Goal: Book appointment/travel/reservation

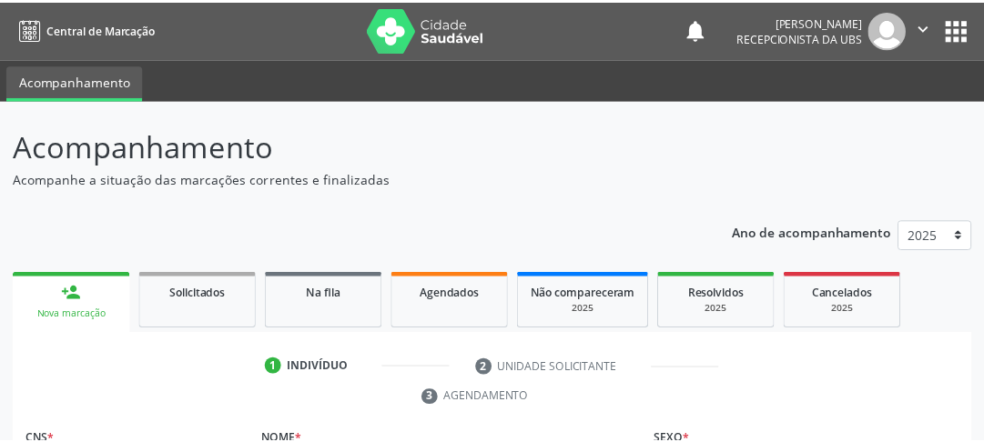
scroll to position [250, 0]
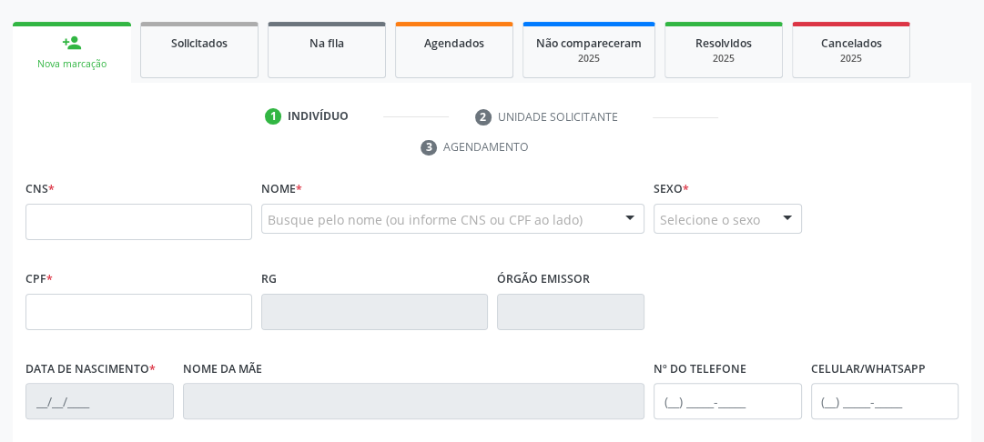
click at [78, 222] on input "text" at bounding box center [138, 222] width 227 height 36
click at [116, 216] on input "text" at bounding box center [138, 222] width 227 height 36
type input "700 8074 9913 6881"
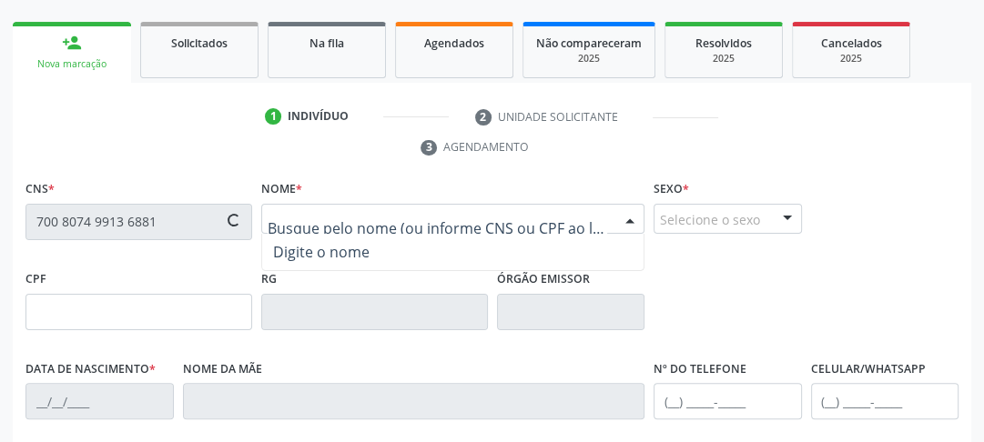
type input "[DATE]"
type input "[PERSON_NAME]"
type input "S/N"
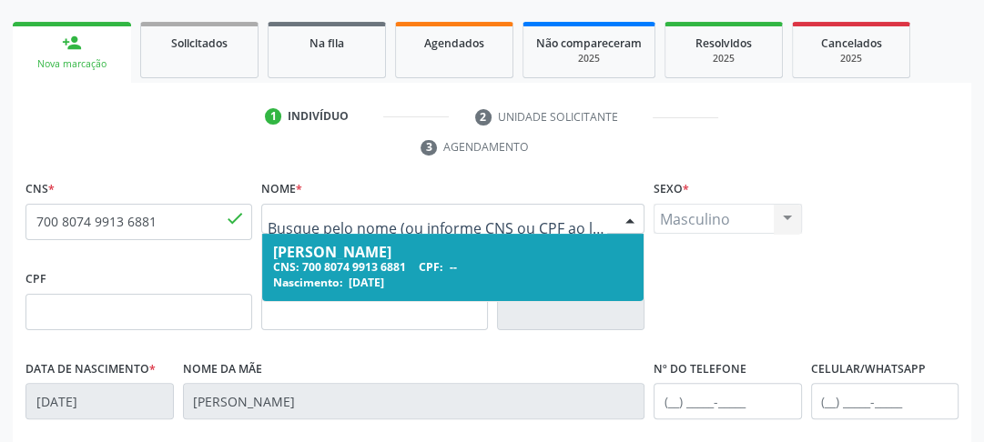
click at [297, 283] on span "Nascimento:" at bounding box center [308, 282] width 70 height 15
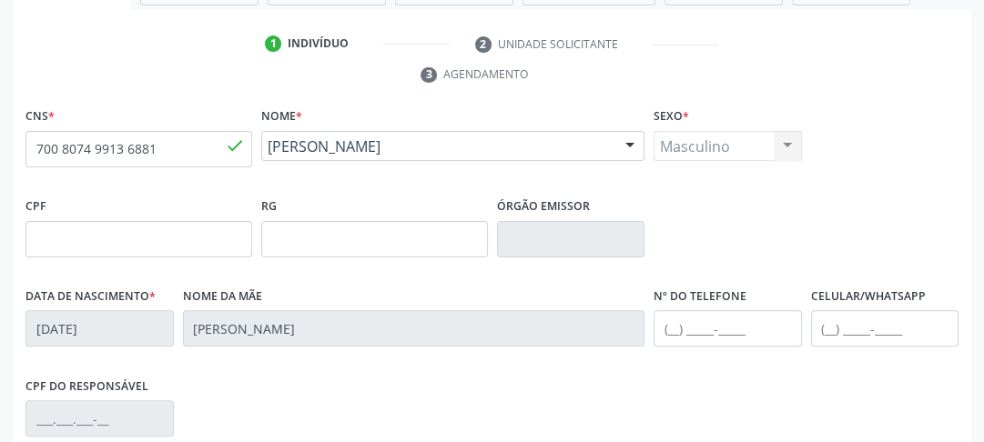
scroll to position [396, 0]
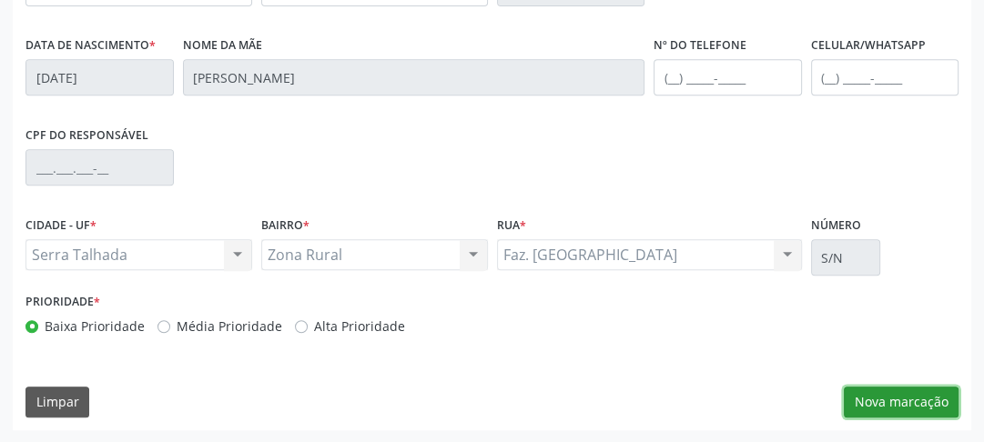
click at [883, 392] on button "Nova marcação" at bounding box center [901, 402] width 115 height 31
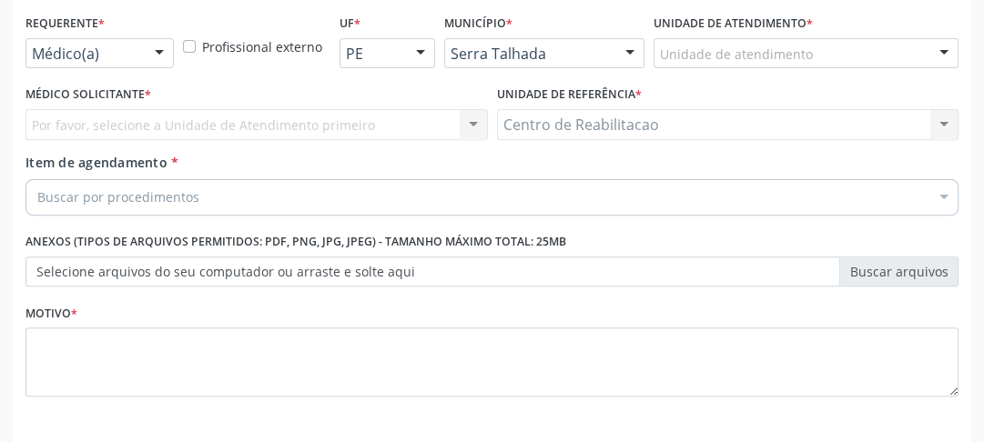
scroll to position [343, 0]
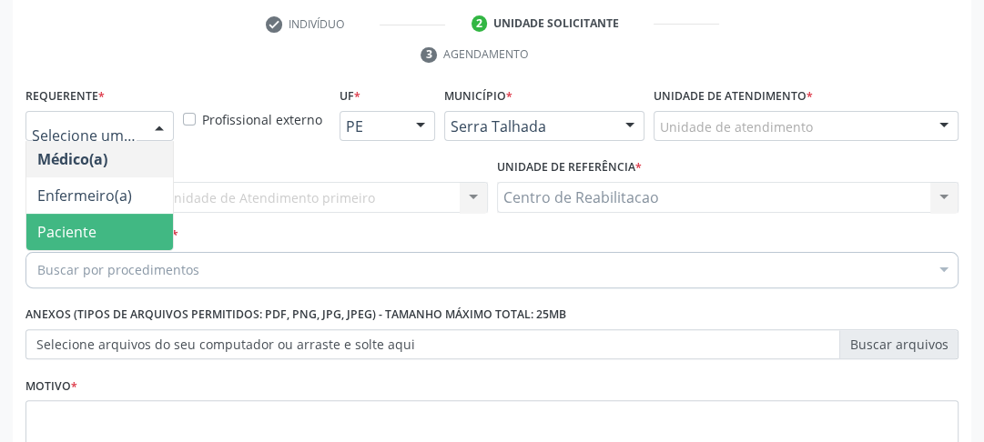
click at [73, 219] on span "Paciente" at bounding box center [99, 232] width 147 height 36
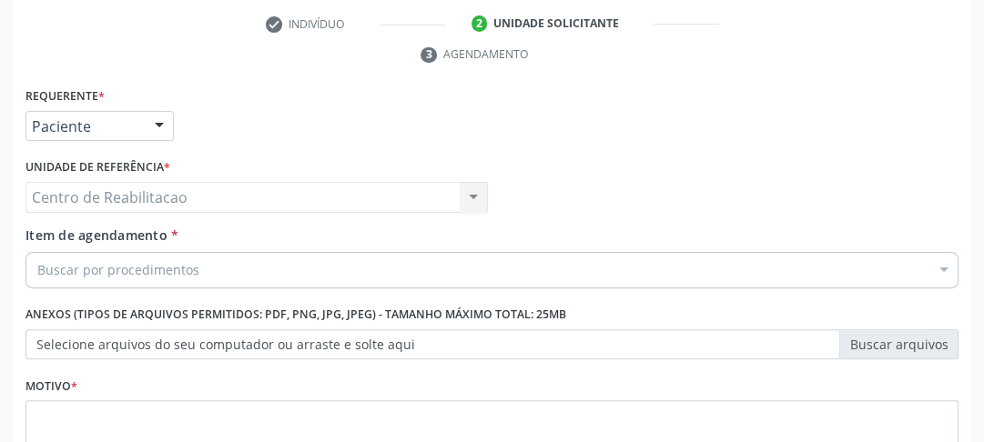
click at [82, 252] on div "Buscar por procedimentos" at bounding box center [491, 270] width 933 height 36
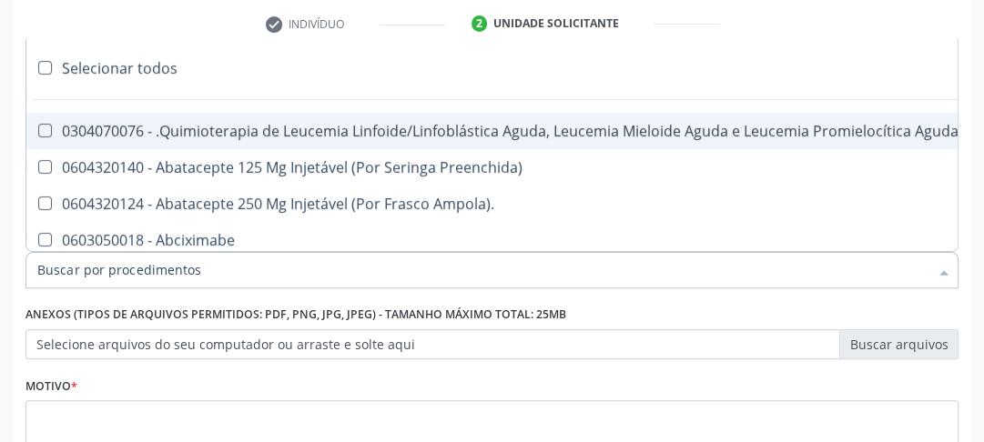
click at [81, 261] on input "Item de agendamento *" at bounding box center [482, 270] width 891 height 36
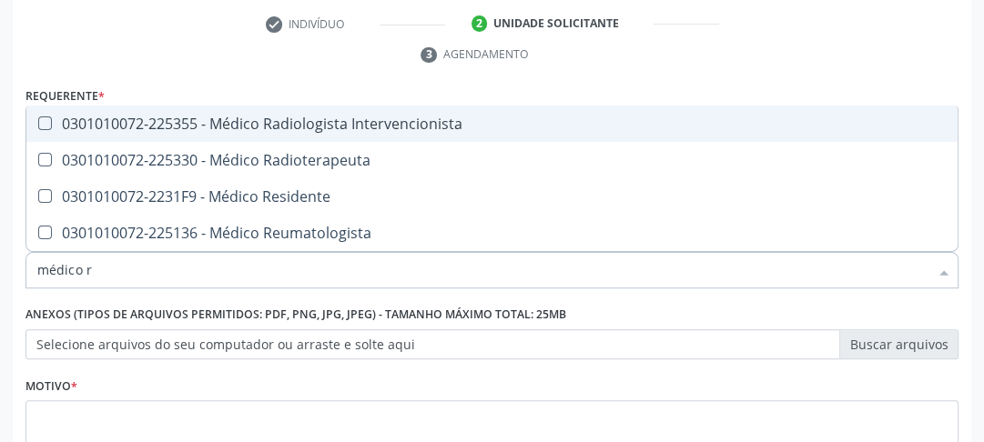
type input "médico re"
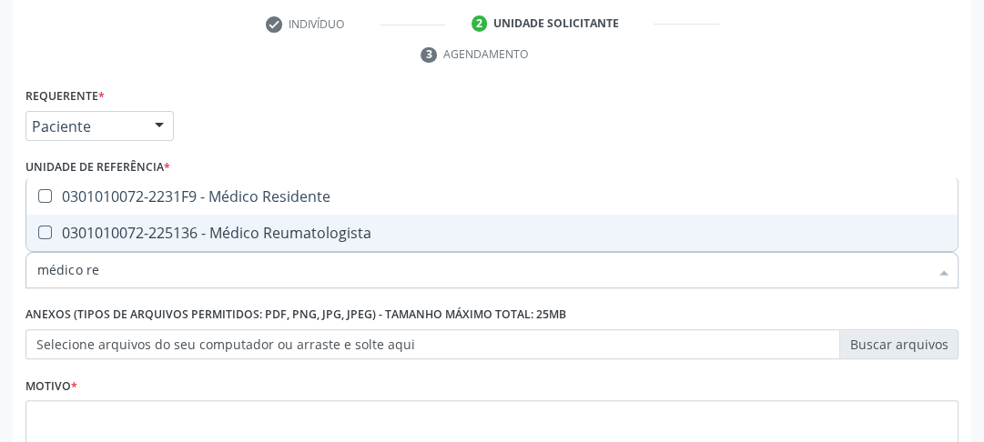
click at [46, 232] on Reumatologista at bounding box center [45, 233] width 14 height 14
click at [38, 232] on Reumatologista "checkbox" at bounding box center [32, 233] width 12 height 12
checkbox Reumatologista "true"
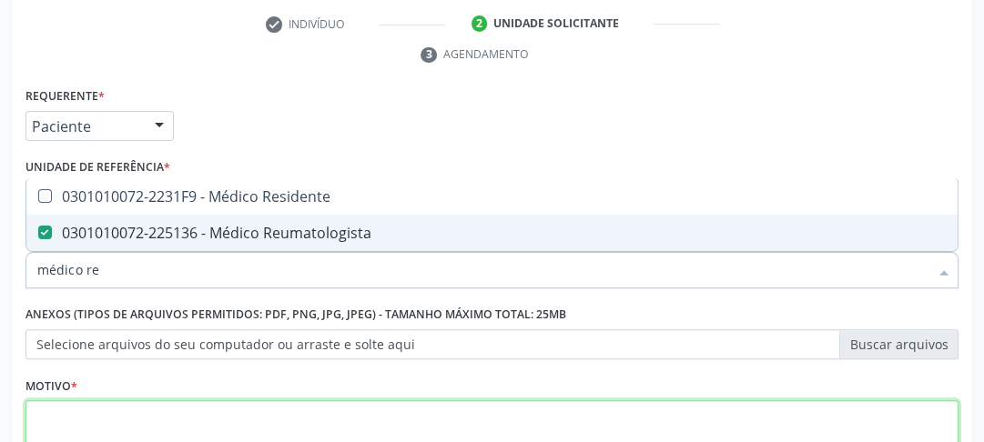
click at [223, 413] on textarea at bounding box center [491, 434] width 933 height 69
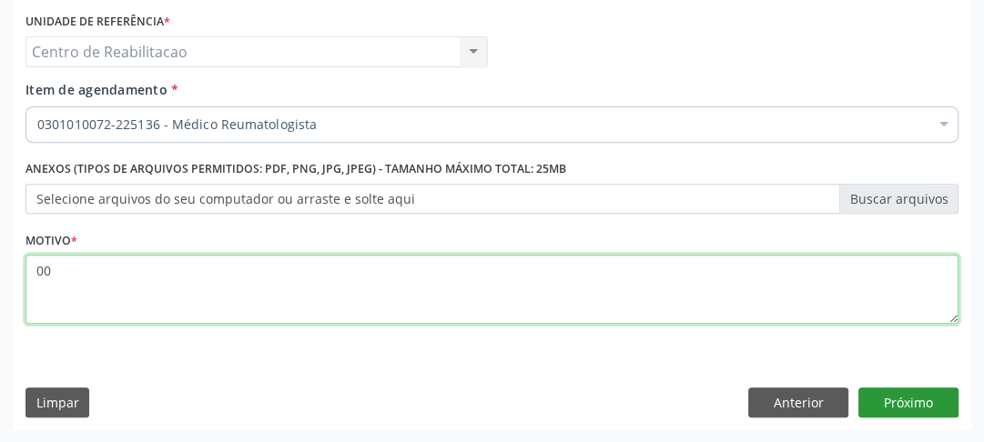
type textarea "00"
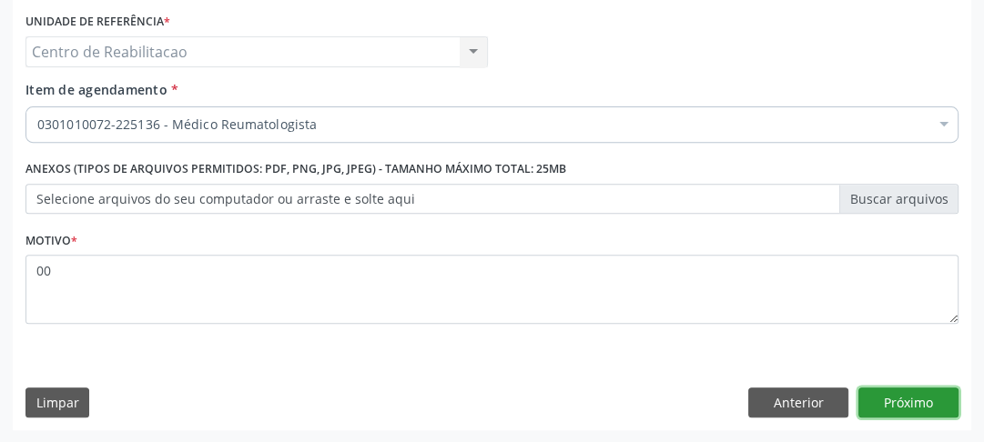
click at [914, 406] on button "Próximo" at bounding box center [908, 403] width 100 height 31
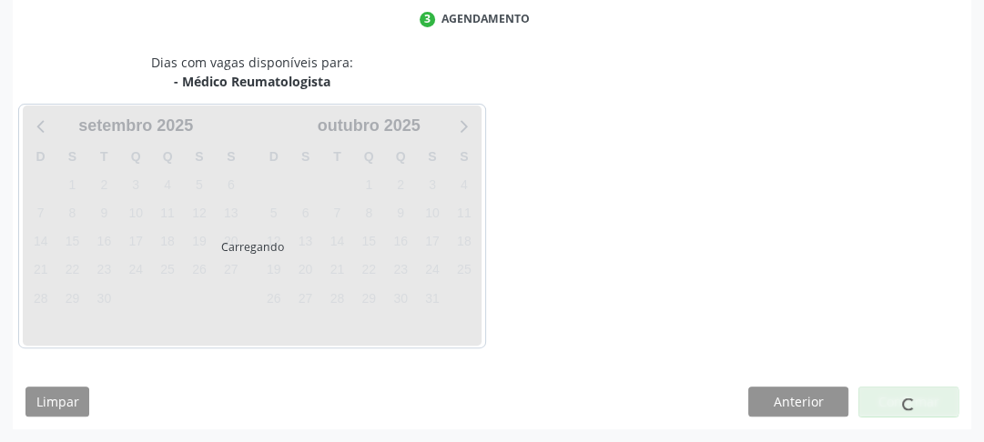
scroll to position [378, 0]
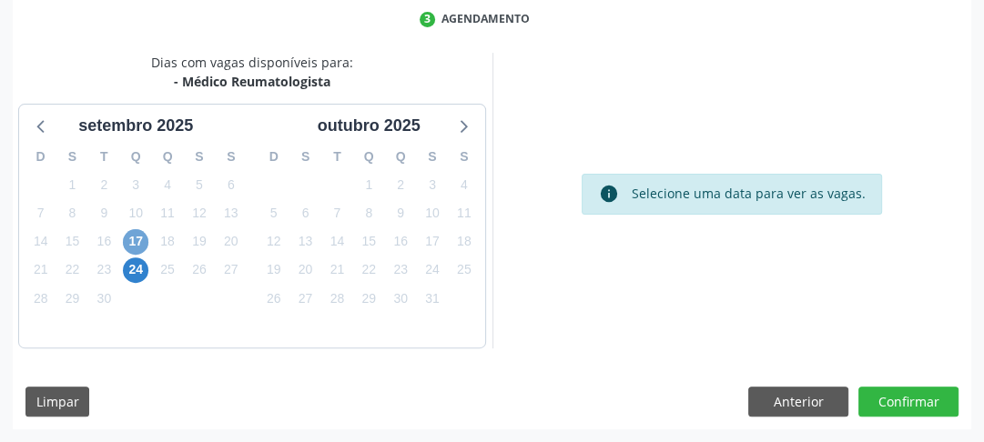
click at [142, 240] on span "17" at bounding box center [135, 241] width 25 height 25
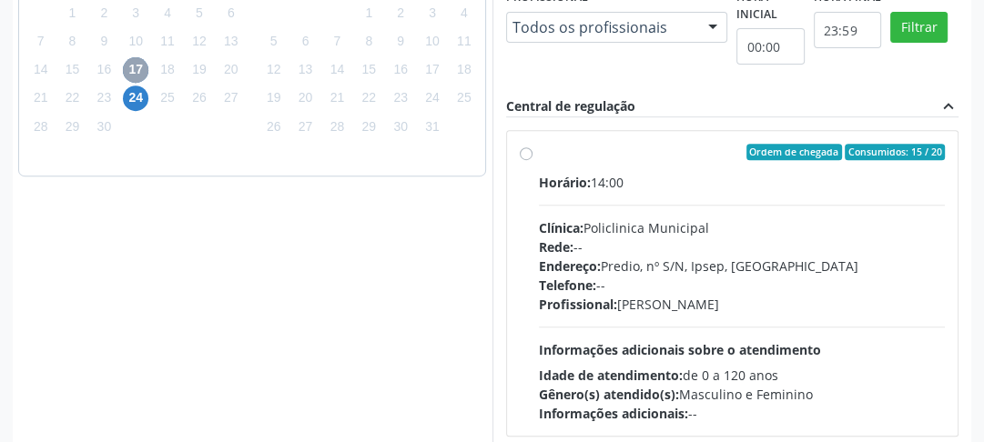
scroll to position [557, 0]
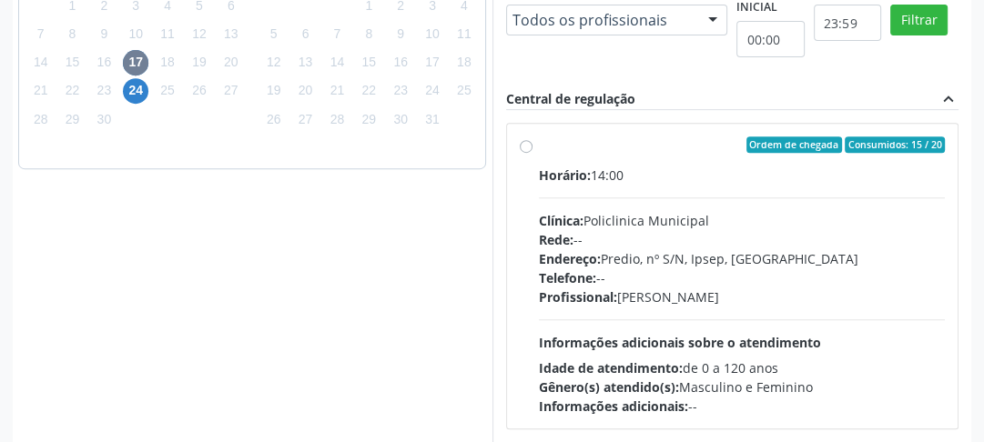
click at [521, 151] on div "Ordem de chegada Consumidos: 15 / 20 Horário: 14:00 Clínica: Policlinica Munici…" at bounding box center [733, 276] width 426 height 279
radio input "true"
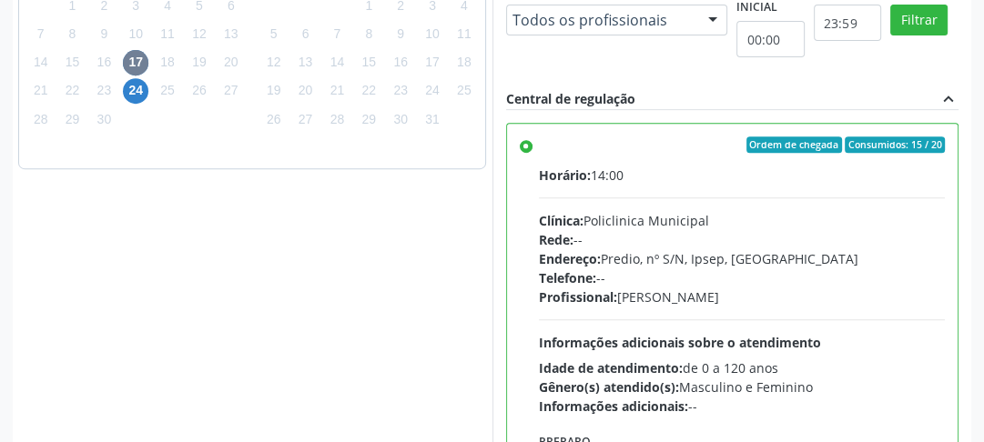
scroll to position [683, 0]
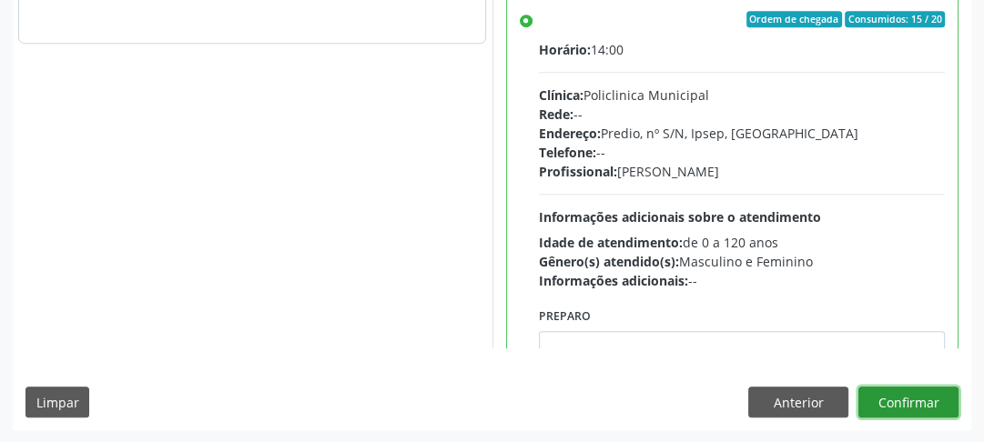
click at [933, 398] on button "Confirmar" at bounding box center [908, 402] width 100 height 31
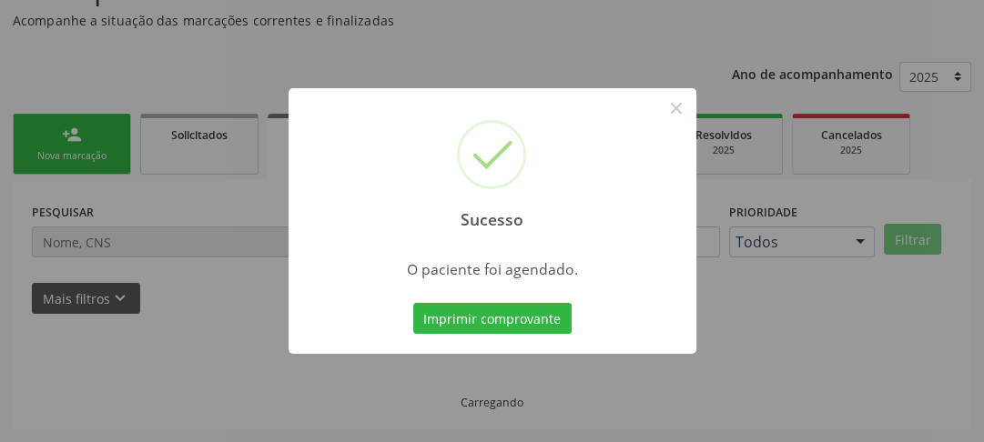
scroll to position [157, 0]
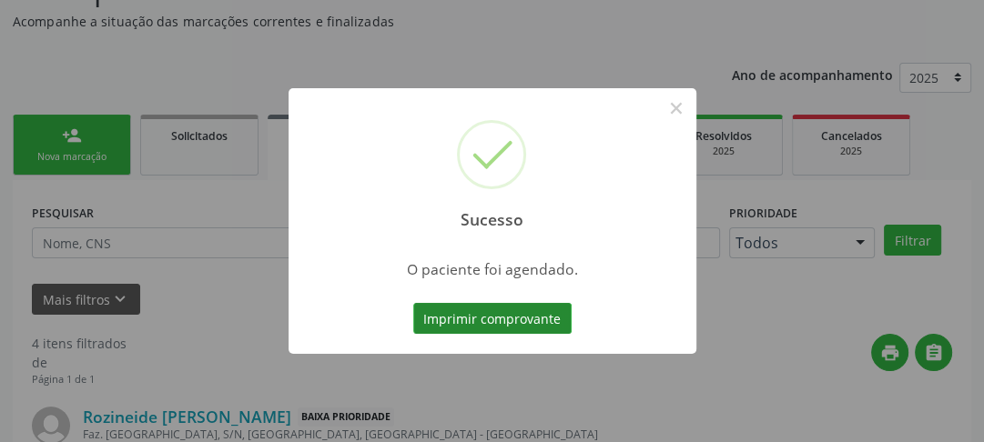
click at [493, 322] on button "Imprimir comprovante" at bounding box center [492, 318] width 158 height 31
